Goal: Task Accomplishment & Management: Manage account settings

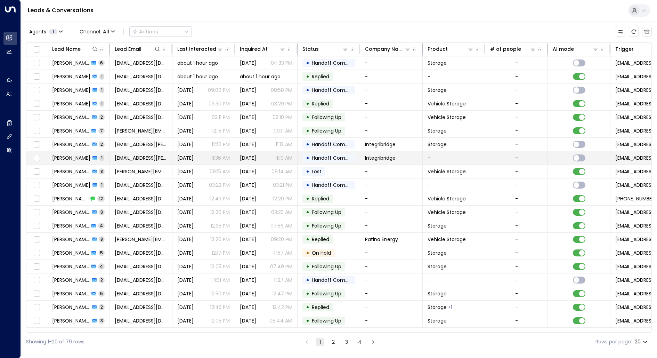
click at [63, 160] on span "[PERSON_NAME]" at bounding box center [71, 157] width 38 height 7
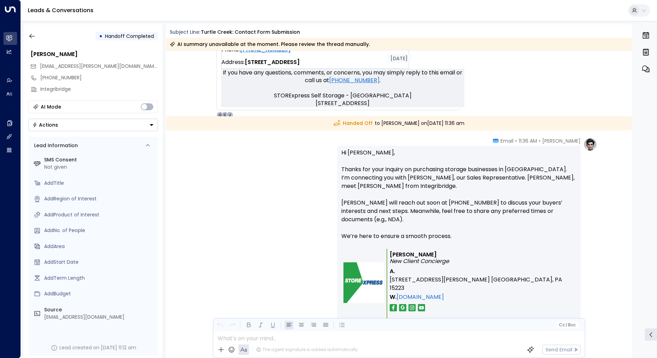
scroll to position [479, 0]
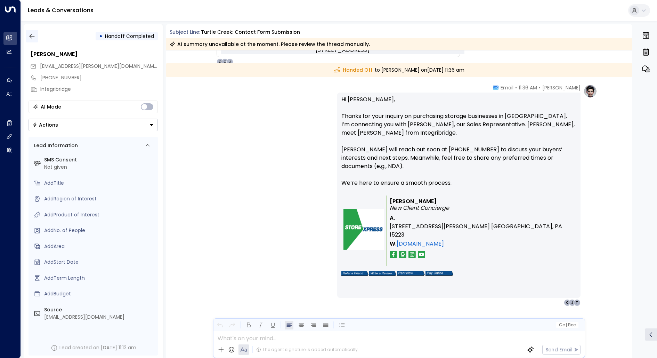
click at [31, 34] on icon "button" at bounding box center [31, 36] width 5 height 5
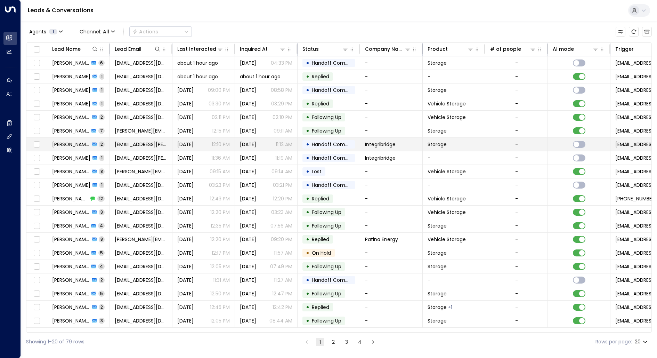
click at [70, 138] on td "[PERSON_NAME] 2" at bounding box center [78, 144] width 63 height 13
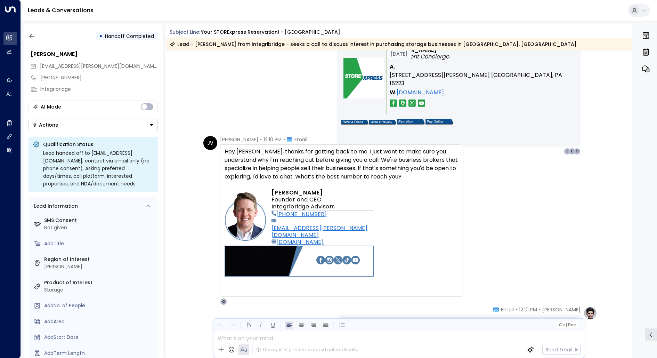
scroll to position [710, 0]
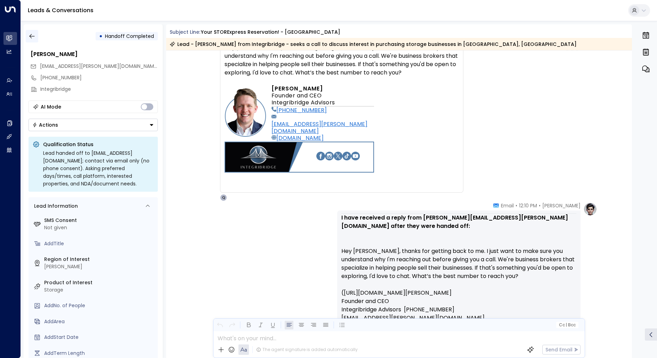
click at [31, 32] on button "button" at bounding box center [32, 36] width 13 height 13
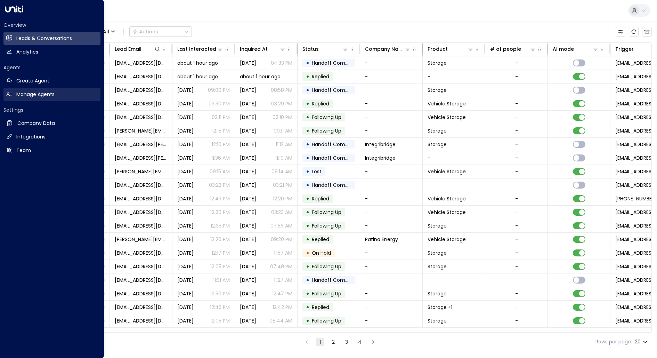
click at [21, 93] on h2 "Manage Agents" at bounding box center [35, 94] width 38 height 7
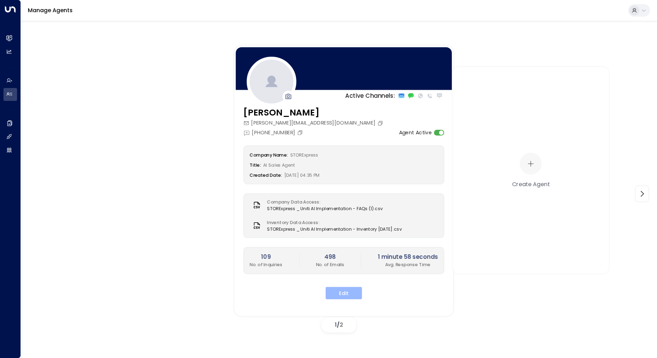
click at [335, 287] on button "Edit" at bounding box center [344, 293] width 37 height 13
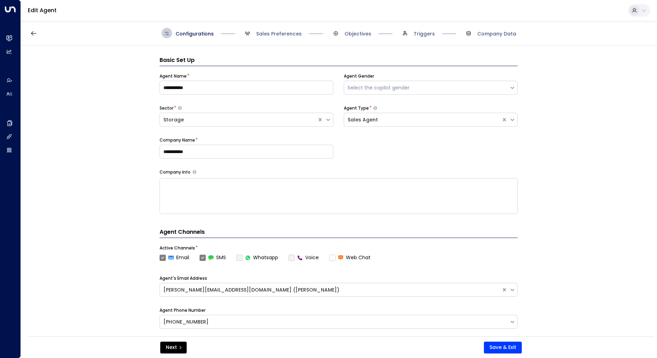
click at [287, 38] on span "Sales Preferences" at bounding box center [271, 33] width 59 height 10
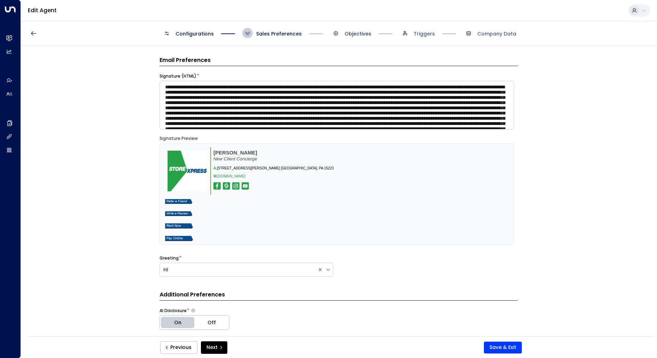
click at [351, 33] on span "Objectives" at bounding box center [358, 33] width 27 height 7
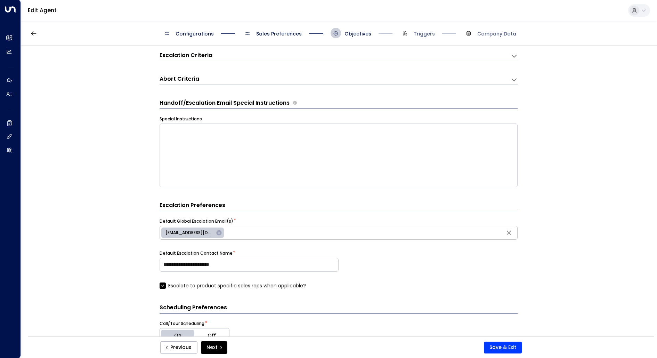
scroll to position [150, 0]
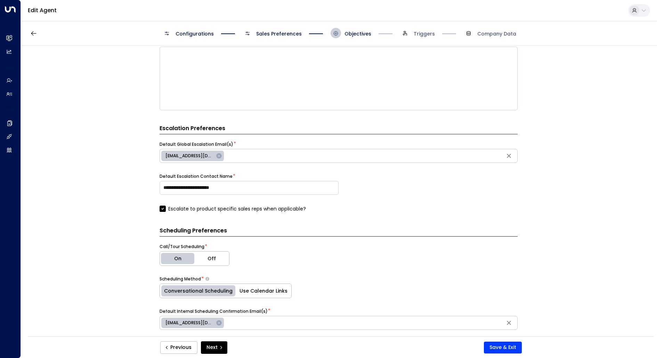
click at [277, 38] on div "Configurations Sales Preferences Objectives Triggers Company Data" at bounding box center [339, 33] width 637 height 25
click at [277, 35] on span "Sales Preferences" at bounding box center [279, 33] width 46 height 7
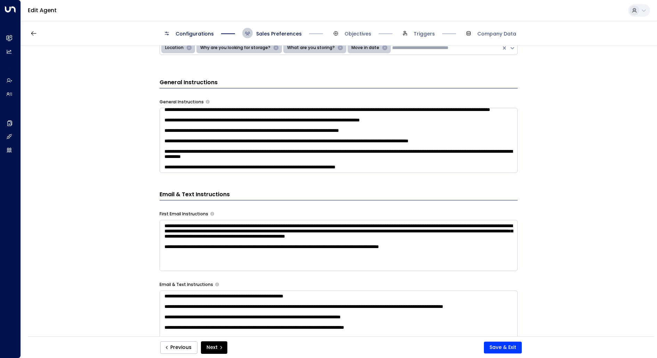
scroll to position [54, 0]
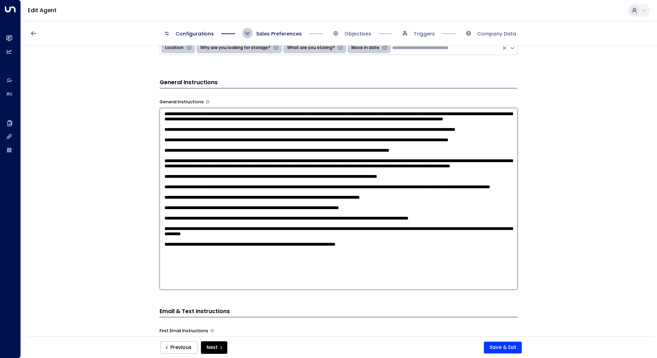
click at [421, 163] on textarea at bounding box center [339, 199] width 358 height 182
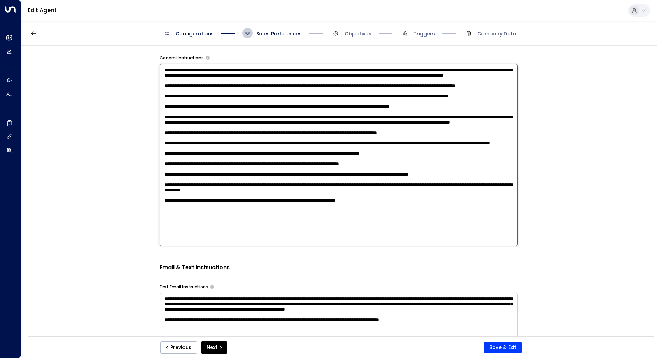
scroll to position [391, 0]
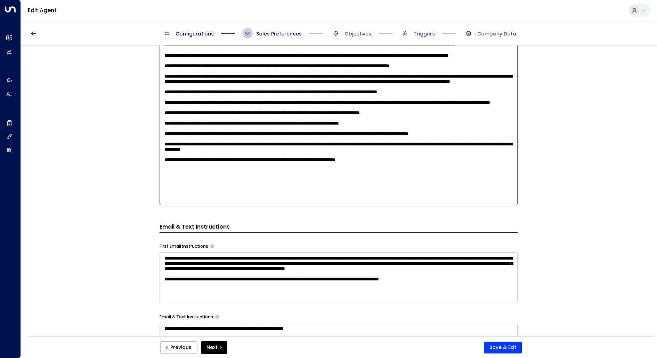
click at [412, 197] on textarea at bounding box center [339, 114] width 358 height 182
click at [244, 202] on textarea at bounding box center [339, 114] width 358 height 182
paste textarea
click at [269, 199] on textarea at bounding box center [339, 114] width 358 height 182
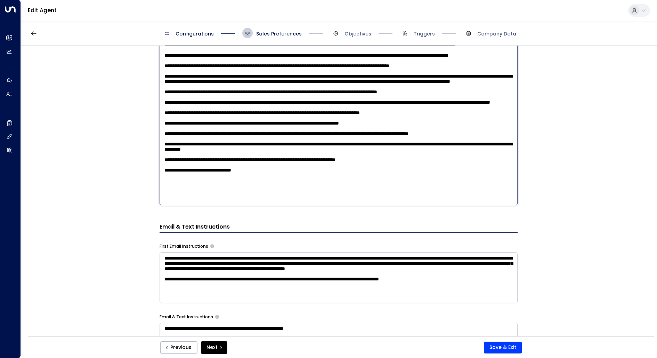
click at [242, 201] on textarea at bounding box center [339, 114] width 358 height 182
click at [271, 199] on textarea at bounding box center [339, 114] width 358 height 182
type textarea "**********"
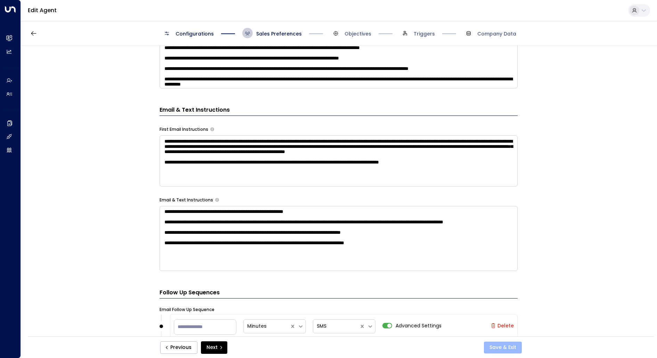
click at [502, 345] on button "Save & Exit" at bounding box center [503, 348] width 38 height 12
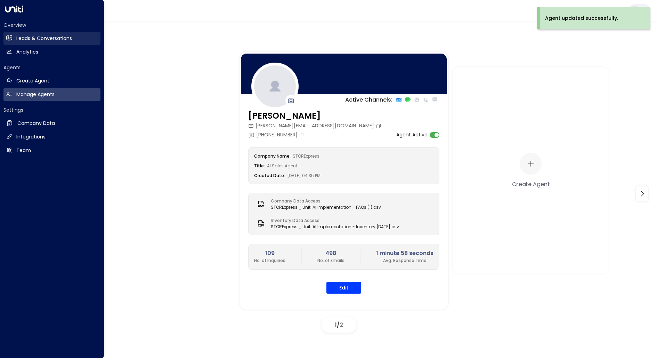
click at [13, 40] on link "Leads & Conversations Leads & Conversations" at bounding box center [51, 38] width 97 height 13
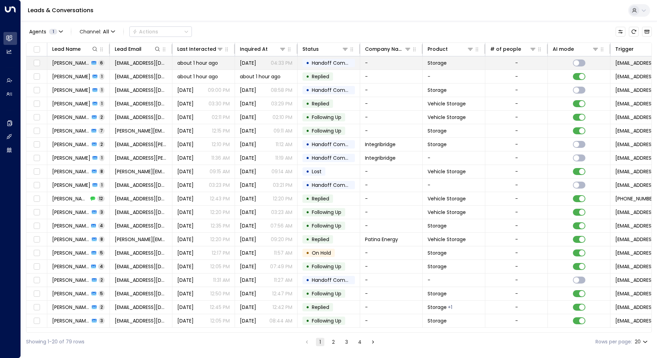
click at [67, 66] on span "[PERSON_NAME] [PERSON_NAME]" at bounding box center [70, 62] width 37 height 7
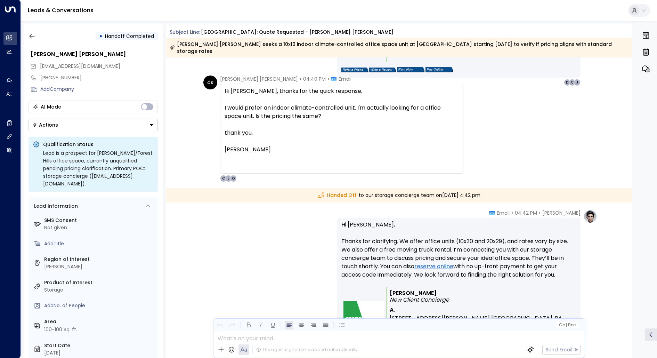
scroll to position [650, 0]
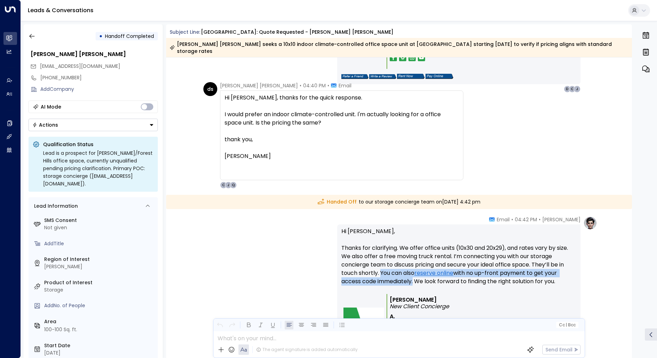
drag, startPoint x: 379, startPoint y: 264, endPoint x: 412, endPoint y: 276, distance: 34.9
click at [412, 276] on p "Hi Daryl, Thanks for clarifying. We offer office units (10x30 and 20x29), and r…" at bounding box center [459, 260] width 235 height 67
copy p "You can also reserve online with no up-front payment to get your access code im…"
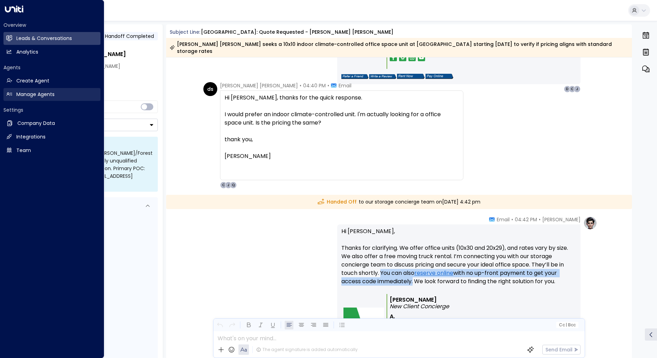
click at [19, 97] on h2 "Manage Agents" at bounding box center [35, 94] width 38 height 7
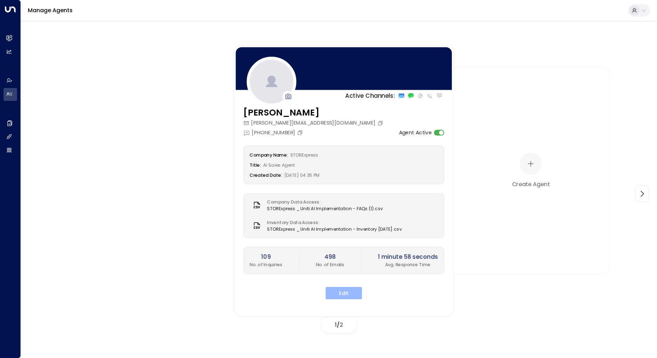
click at [357, 295] on button "Edit" at bounding box center [344, 293] width 37 height 13
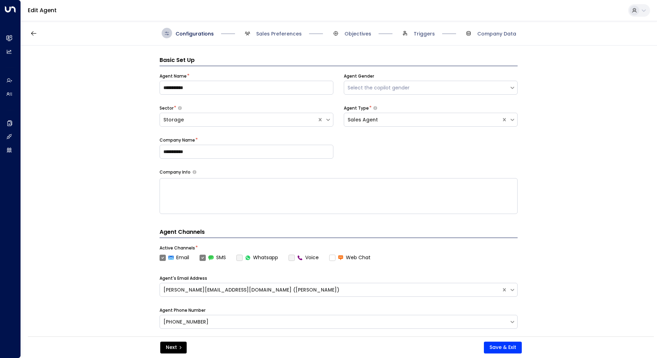
click at [278, 47] on div "**********" at bounding box center [339, 280] width 358 height 469
click at [278, 39] on div "Configurations Sales Preferences Objectives Triggers Company Data" at bounding box center [339, 33] width 637 height 25
click at [279, 35] on span "Sales Preferences" at bounding box center [279, 33] width 46 height 7
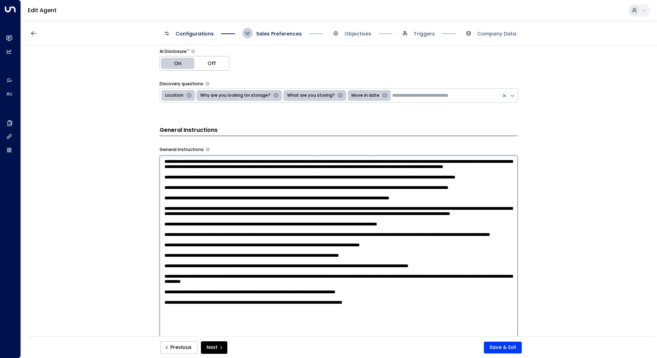
scroll to position [68, 0]
click at [424, 213] on textarea at bounding box center [339, 246] width 358 height 182
click at [422, 331] on textarea at bounding box center [339, 246] width 358 height 182
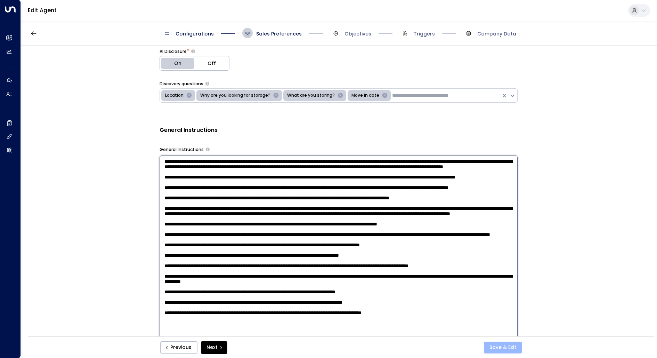
type textarea "**********"
click at [503, 345] on button "Save & Exit" at bounding box center [503, 348] width 38 height 12
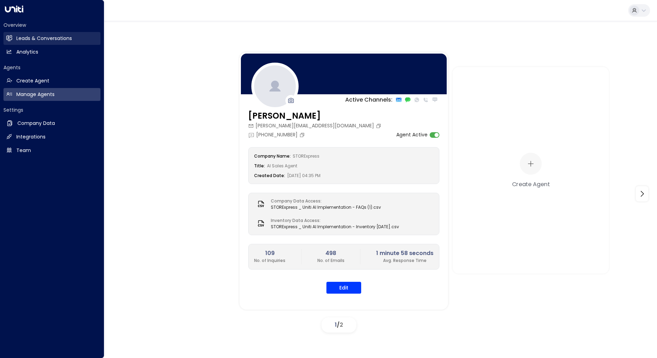
click at [8, 42] on link "Leads & Conversations Leads & Conversations" at bounding box center [51, 38] width 97 height 13
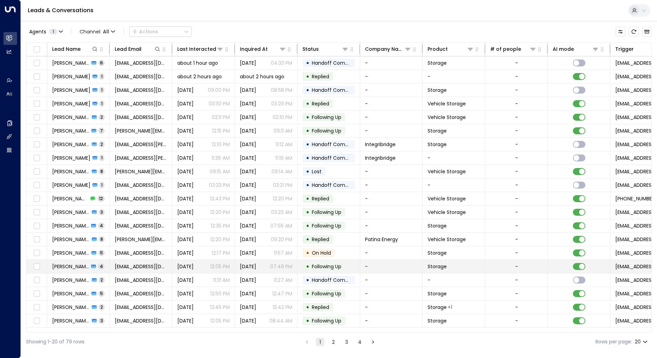
click at [57, 265] on span "[PERSON_NAME] [PERSON_NAME]" at bounding box center [70, 266] width 37 height 7
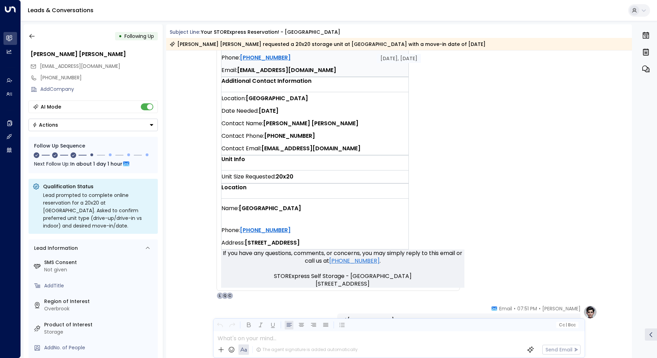
scroll to position [184, 0]
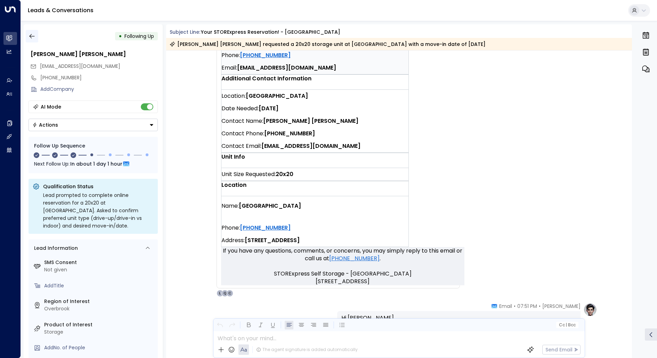
click at [31, 40] on button "button" at bounding box center [32, 36] width 13 height 13
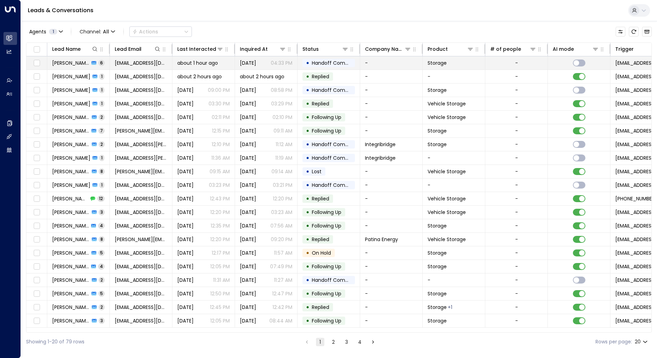
click at [76, 63] on span "[PERSON_NAME] [PERSON_NAME]" at bounding box center [70, 62] width 37 height 7
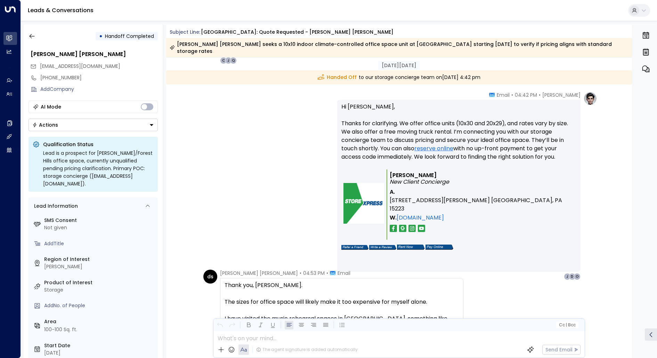
scroll to position [774, 0]
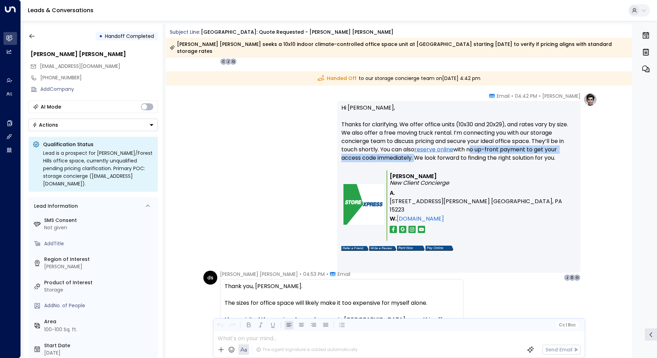
drag, startPoint x: 471, startPoint y: 142, endPoint x: 414, endPoint y: 150, distance: 57.9
click at [414, 150] on p "Hi Daryl, Thanks for clarifying. We offer office units (10x30 and 20x29), and r…" at bounding box center [459, 137] width 235 height 67
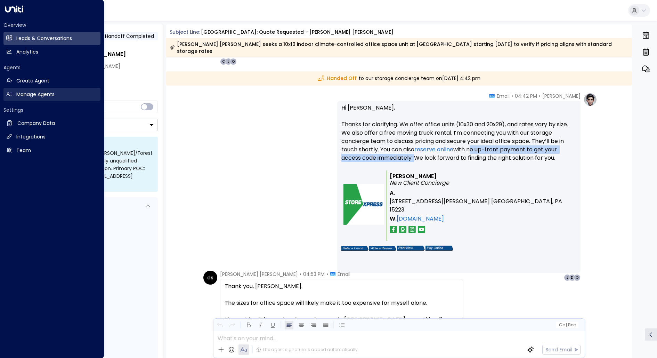
click at [20, 94] on h2 "Manage Agents" at bounding box center [35, 94] width 38 height 7
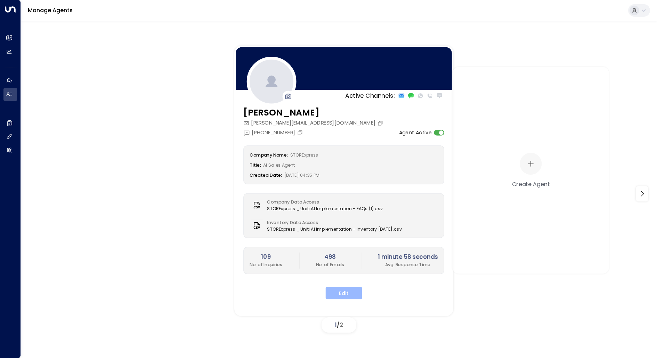
click at [339, 294] on button "Edit" at bounding box center [344, 293] width 37 height 13
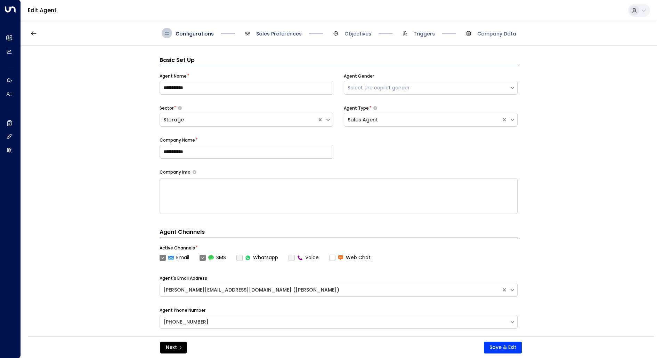
click at [279, 35] on span "Sales Preferences" at bounding box center [279, 33] width 46 height 7
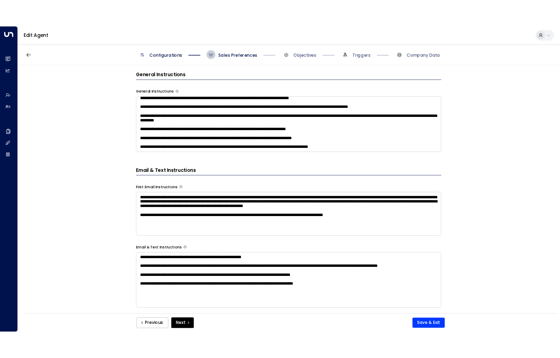
scroll to position [83, 0]
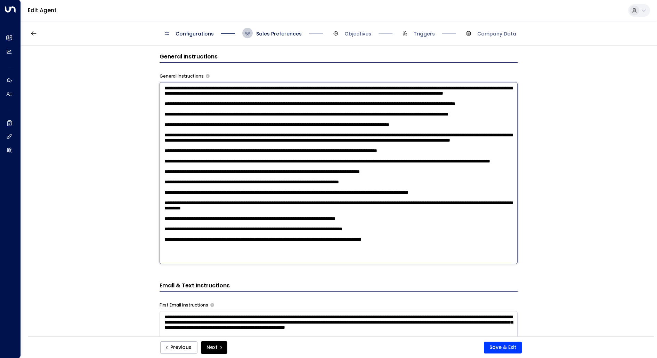
drag, startPoint x: 169, startPoint y: 138, endPoint x: 212, endPoint y: 137, distance: 43.2
click at [212, 137] on textarea at bounding box center [339, 173] width 358 height 182
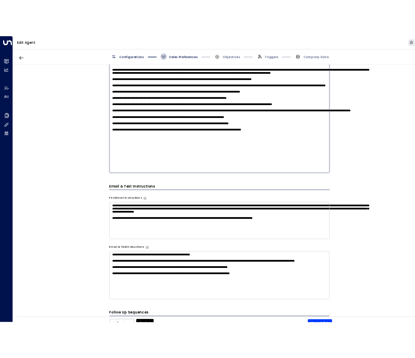
scroll to position [39, 0]
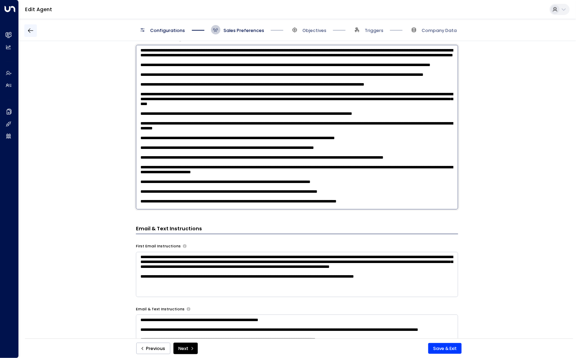
click at [31, 31] on icon "button" at bounding box center [30, 30] width 7 height 7
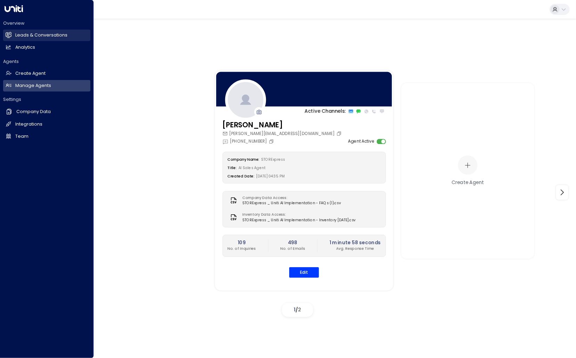
click at [14, 35] on link "Leads & Conversations Leads & Conversations" at bounding box center [46, 35] width 87 height 11
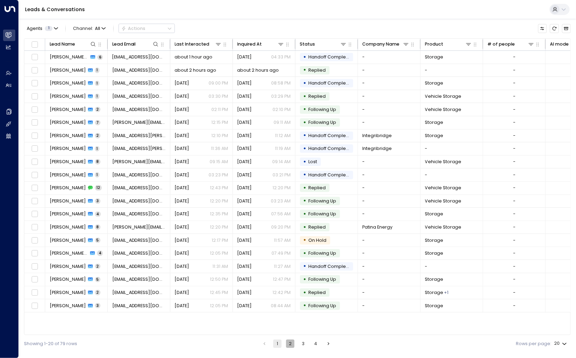
click at [291, 344] on button "2" at bounding box center [290, 344] width 8 height 8
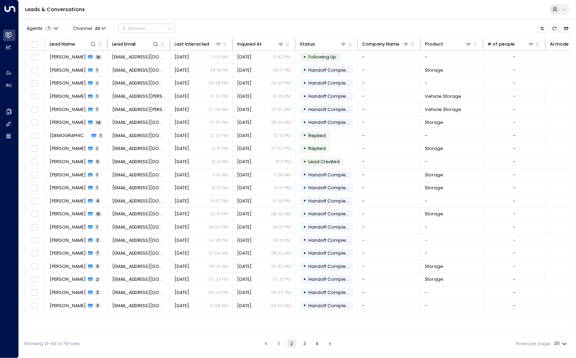
click at [278, 341] on button "1" at bounding box center [279, 344] width 8 height 8
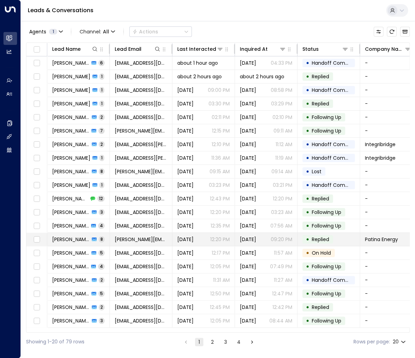
click at [151, 233] on td "[PERSON_NAME][EMAIL_ADDRESS][DOMAIN_NAME]" at bounding box center [141, 239] width 63 height 13
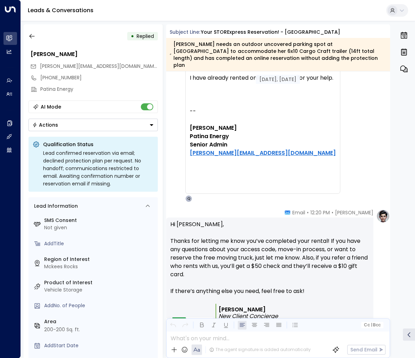
scroll to position [1649, 0]
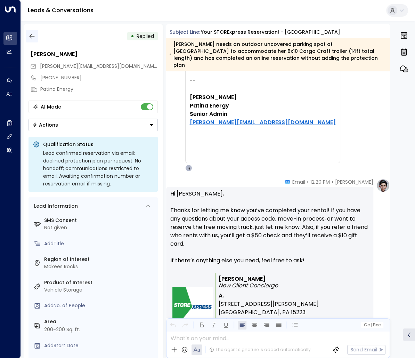
click at [33, 35] on icon "button" at bounding box center [32, 36] width 7 height 7
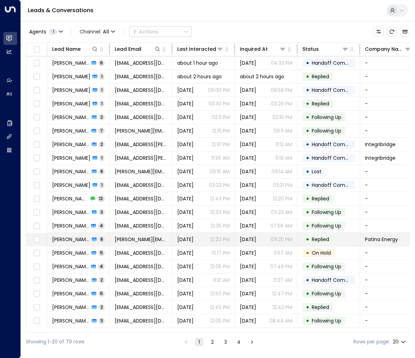
click at [61, 236] on span "[PERSON_NAME]" at bounding box center [71, 239] width 38 height 7
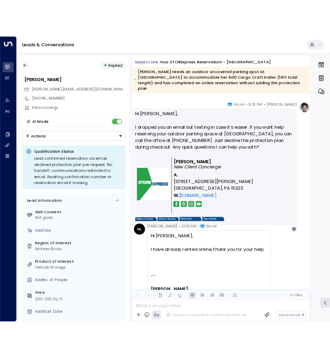
scroll to position [1476, 0]
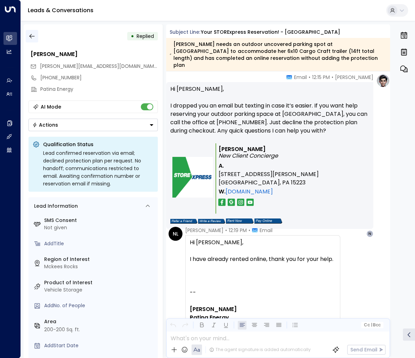
click at [30, 34] on icon "button" at bounding box center [32, 36] width 7 height 7
